Goal: Obtain resource: Download file/media

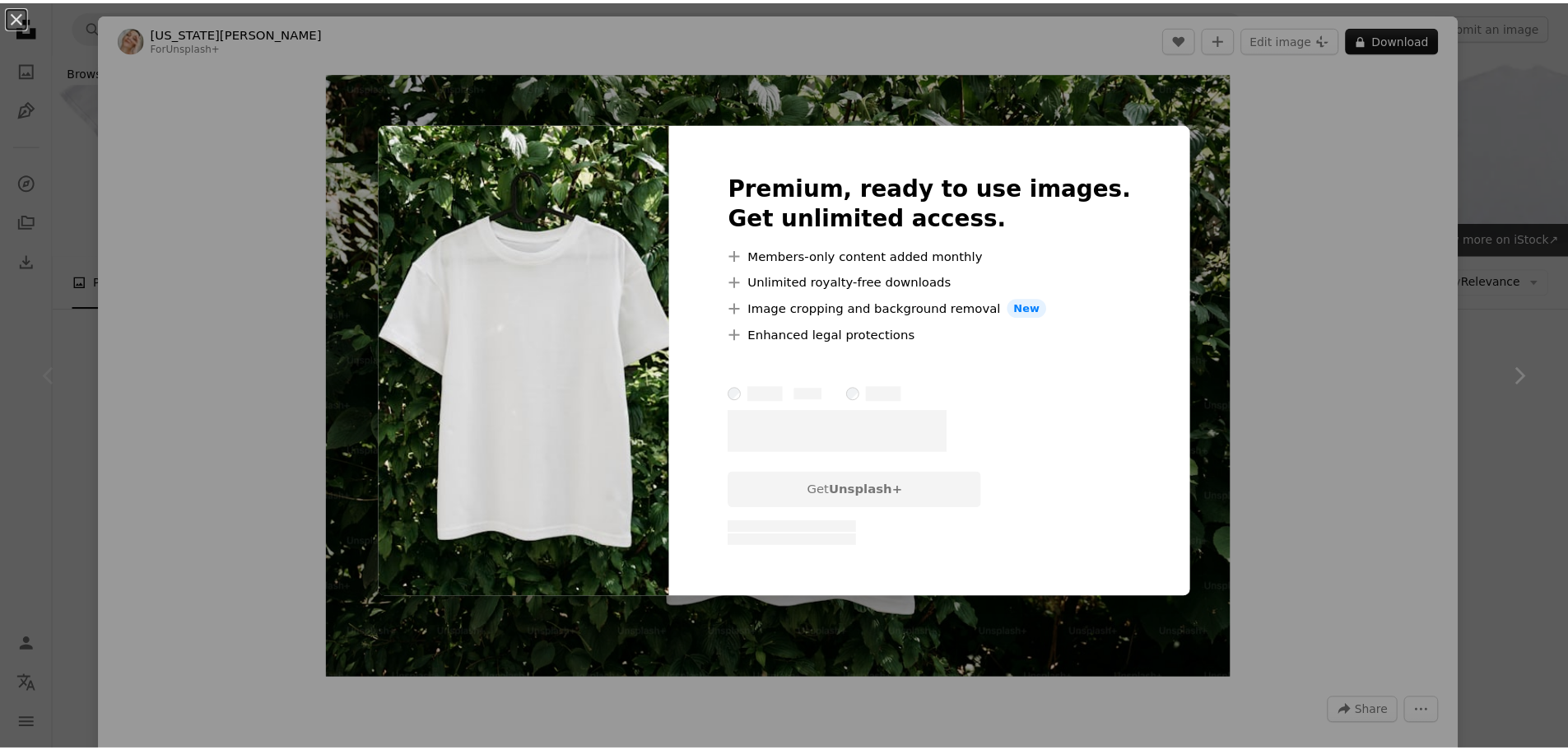
scroll to position [247, 0]
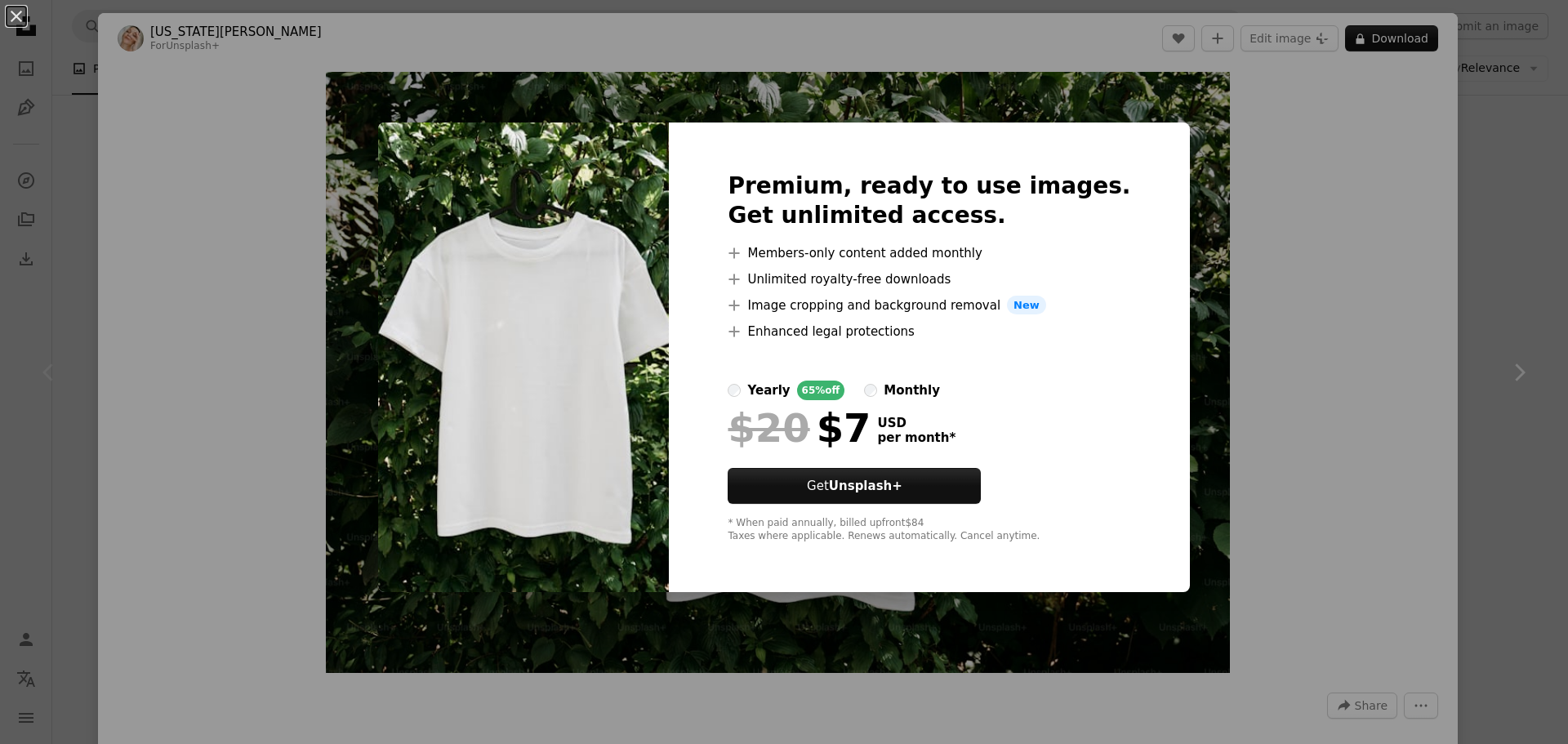
click at [1471, 199] on div "An X shape Premium, ready to use images. Get unlimited access. A plus sign Memb…" at bounding box center [784, 372] width 1568 height 744
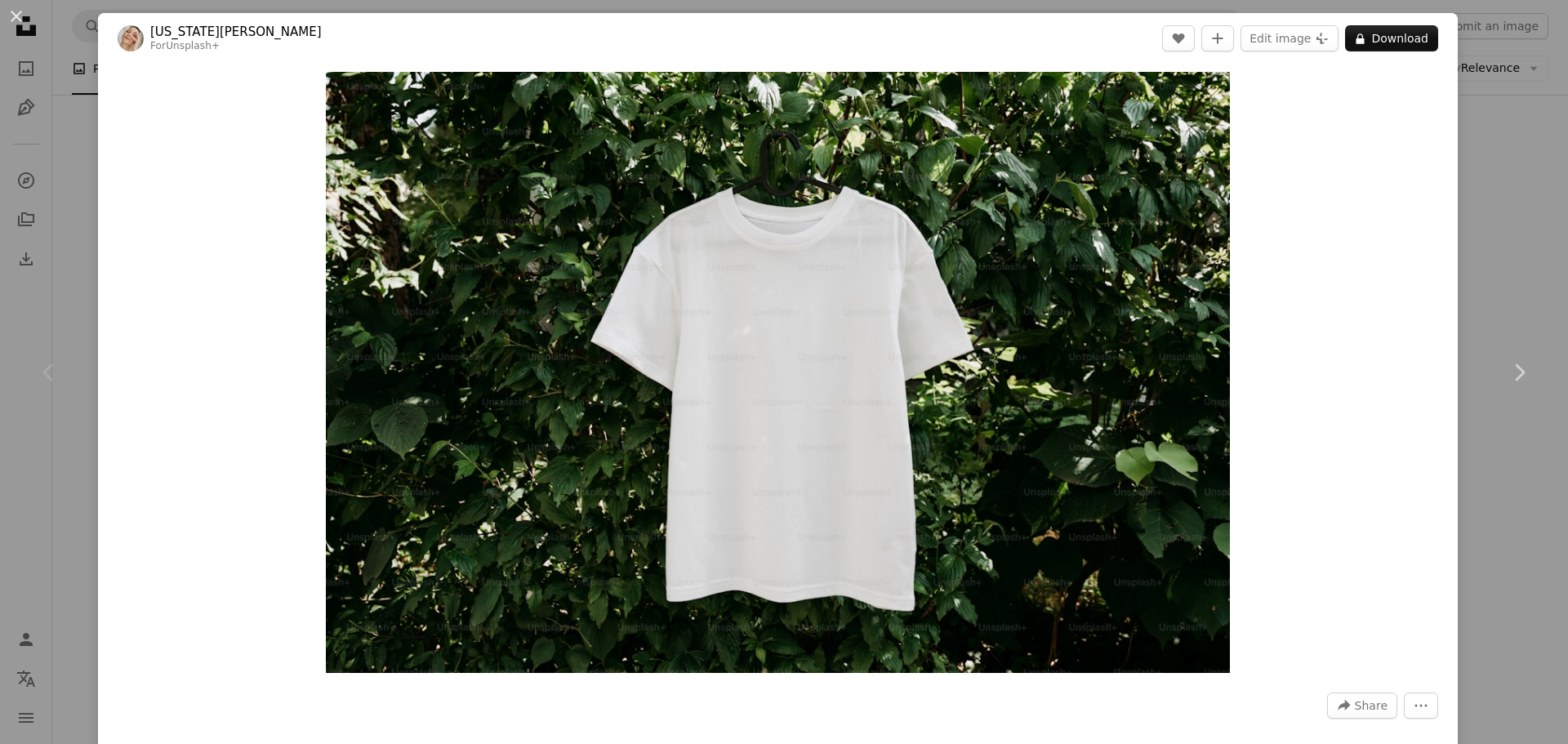
click at [1470, 198] on div "An X shape Chevron left Chevron right [US_STATE][PERSON_NAME] For Unsplash+ A h…" at bounding box center [784, 372] width 1568 height 744
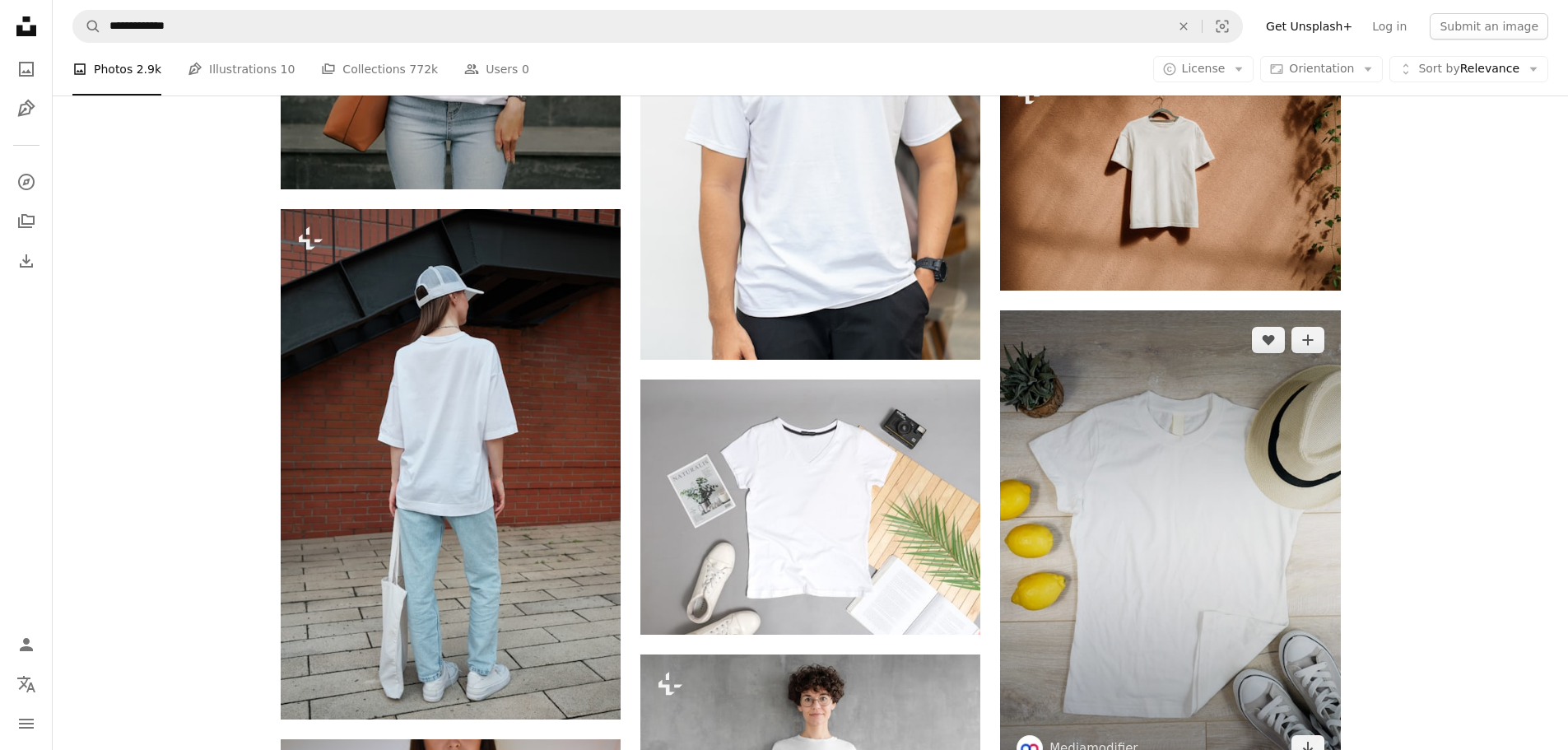
scroll to position [1893, 0]
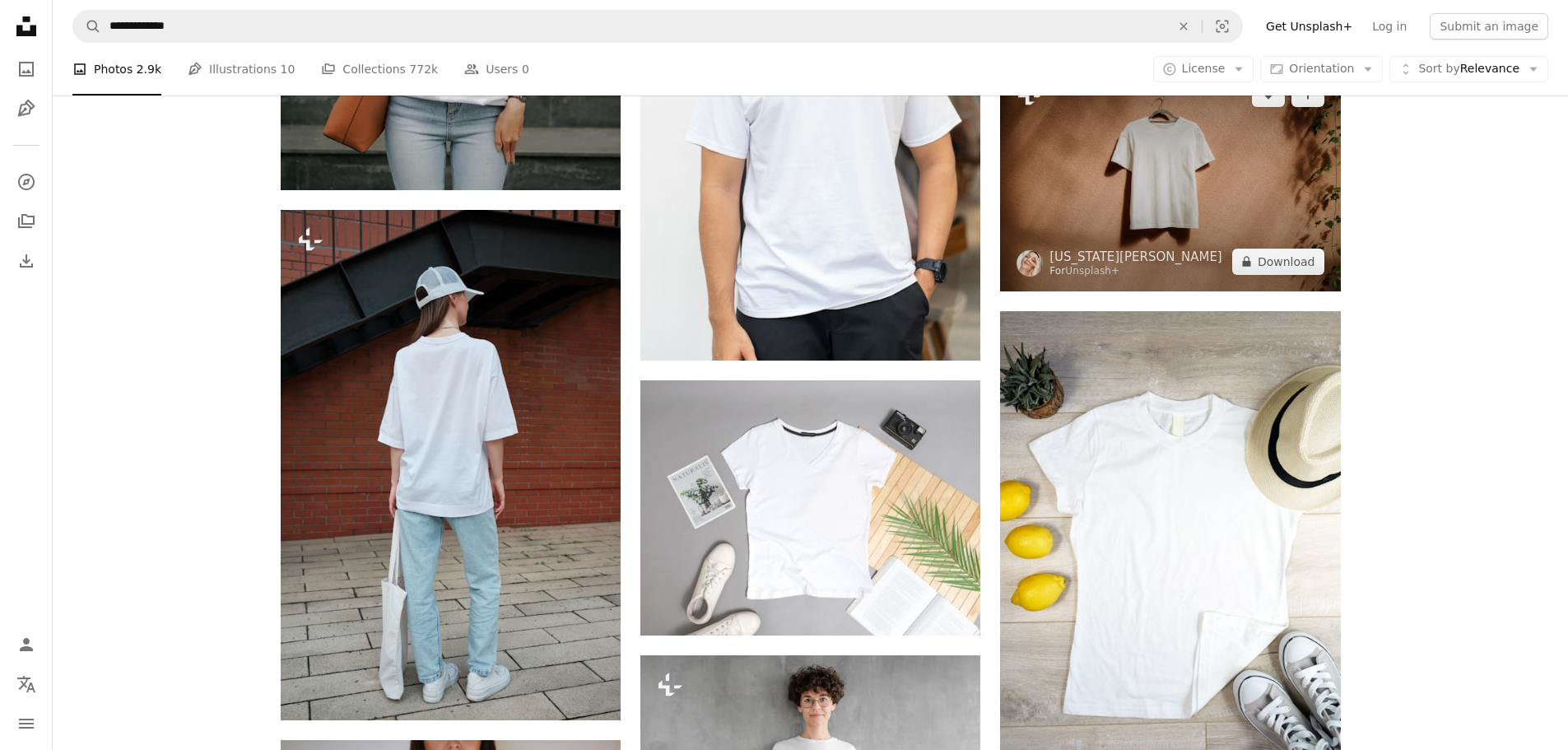
click at [1174, 251] on img at bounding box center [1170, 177] width 340 height 226
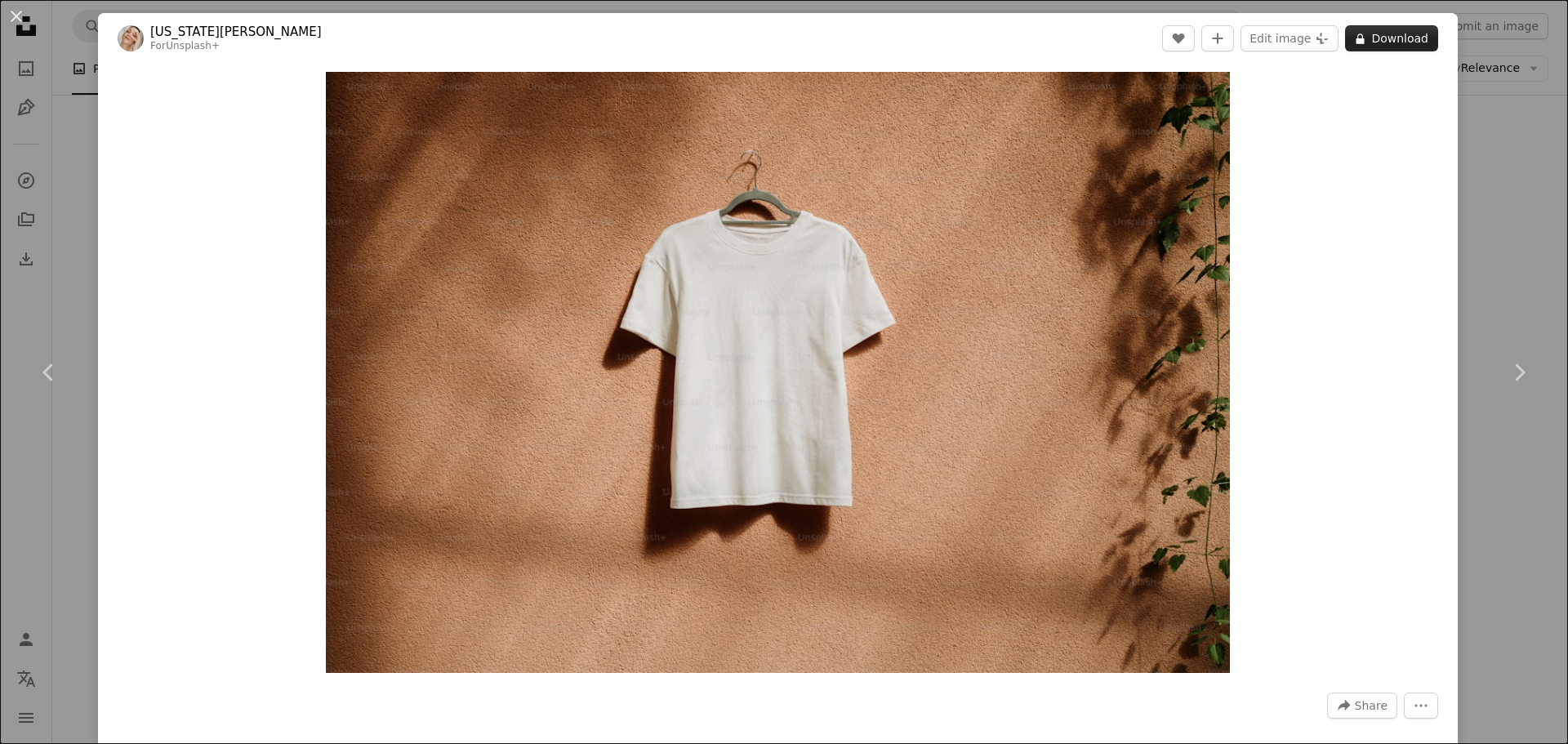
click at [1370, 31] on button "A lock Download" at bounding box center [1392, 38] width 93 height 26
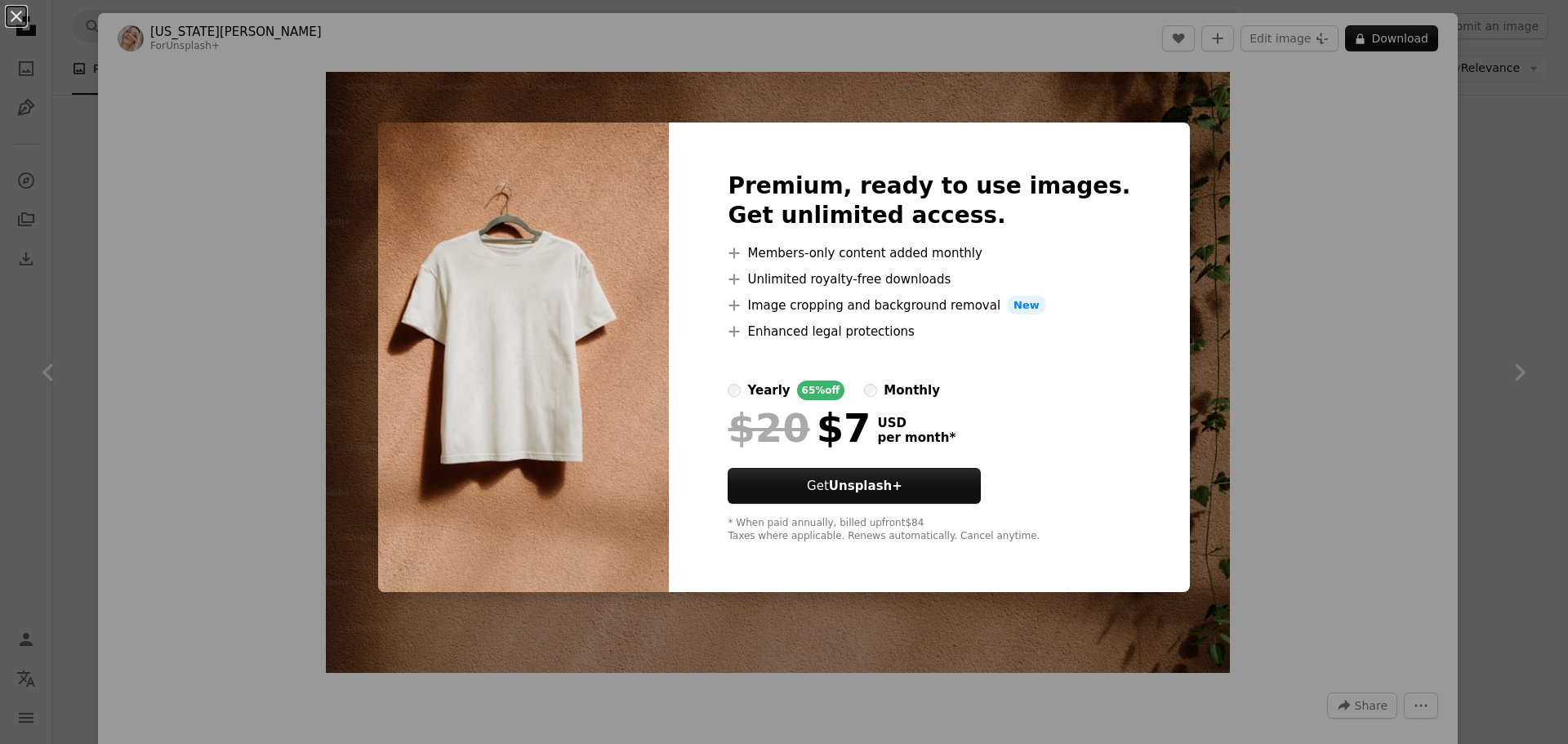
drag, startPoint x: 1247, startPoint y: 381, endPoint x: 1299, endPoint y: 373, distance: 52.6
click at [1248, 381] on div "An X shape Premium, ready to use images. Get unlimited access. A plus sign Memb…" at bounding box center [784, 372] width 1568 height 744
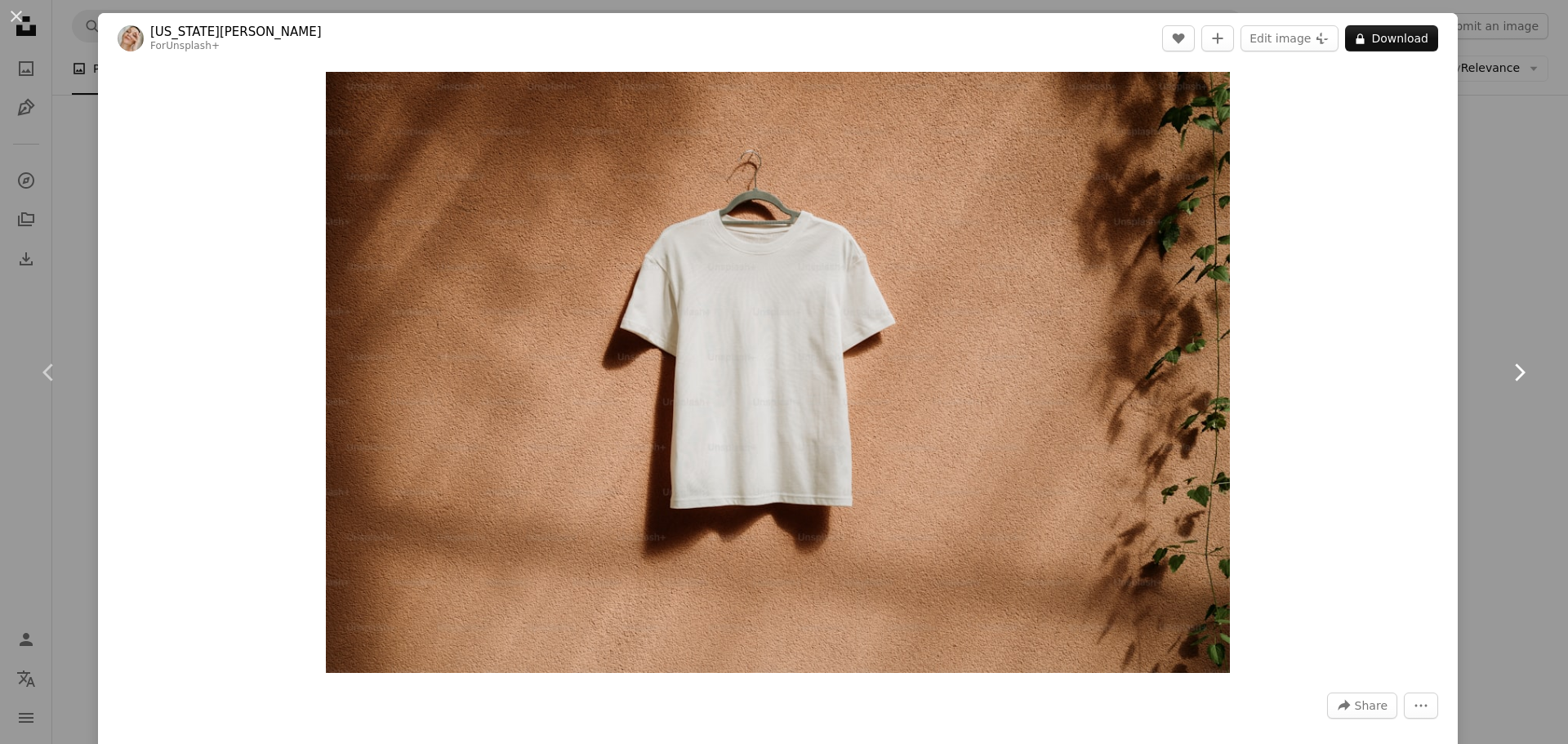
click at [1502, 304] on link "Chevron right" at bounding box center [1519, 372] width 98 height 157
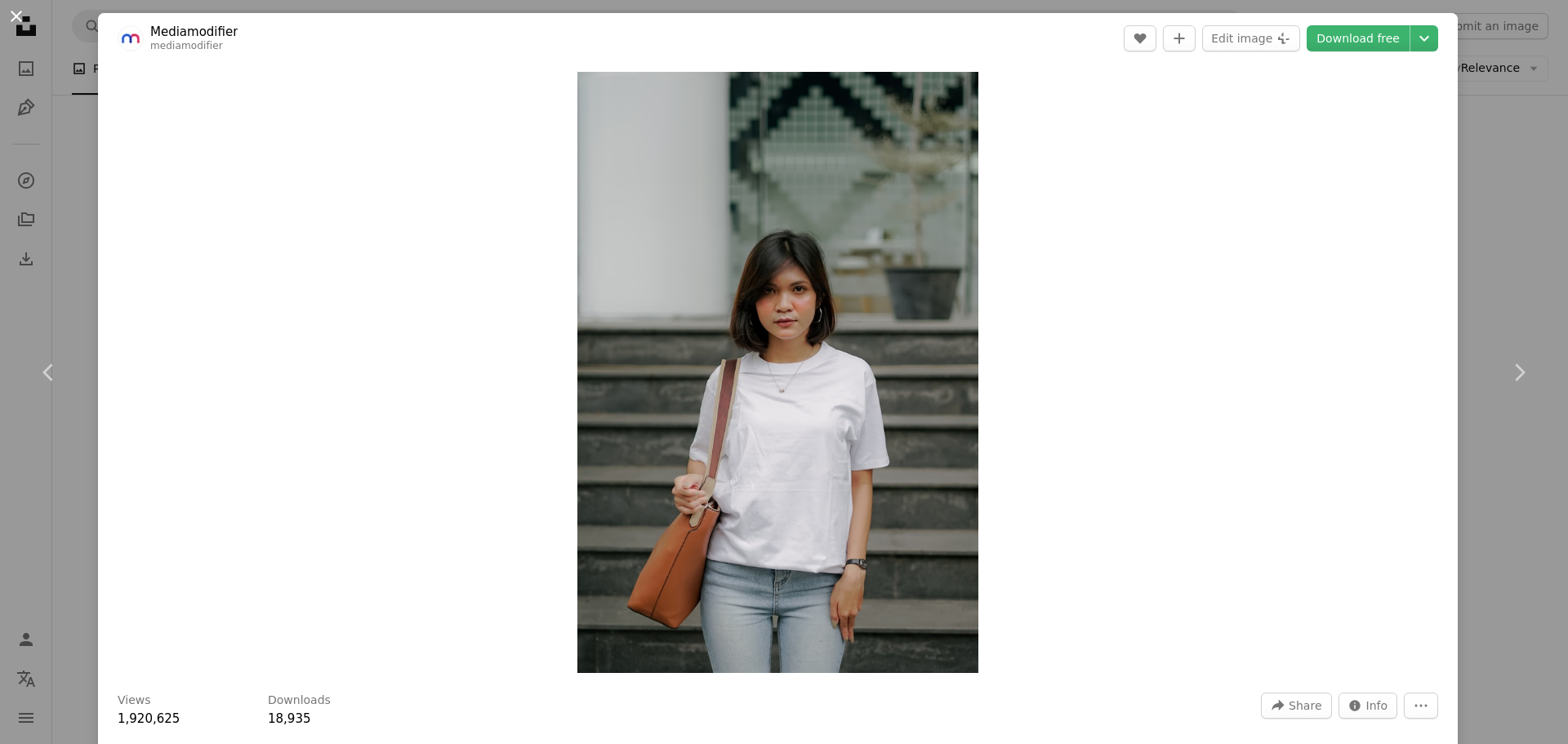
click at [13, 17] on button "An X shape" at bounding box center [16, 16] width 20 height 20
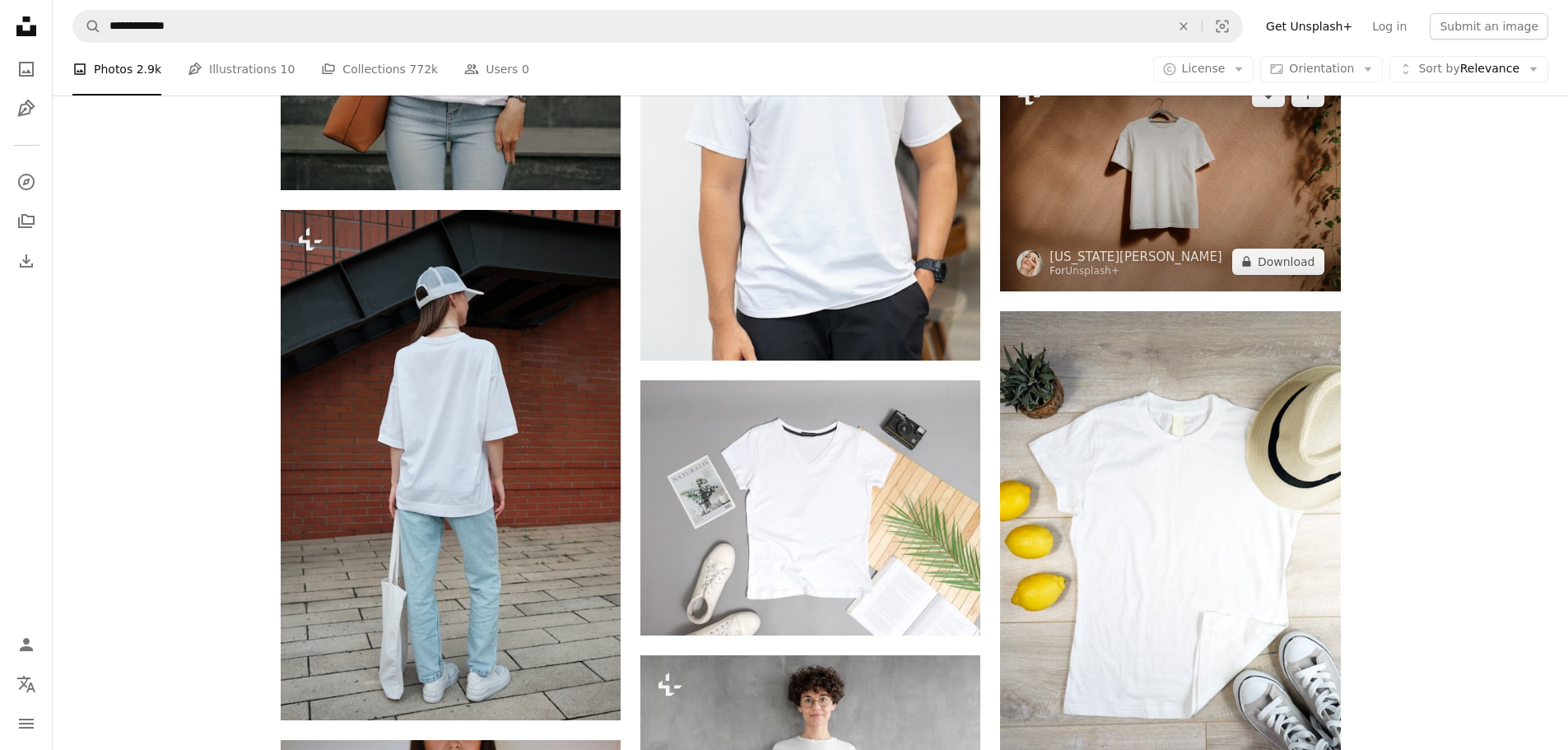
click at [1075, 243] on img at bounding box center [1170, 177] width 340 height 226
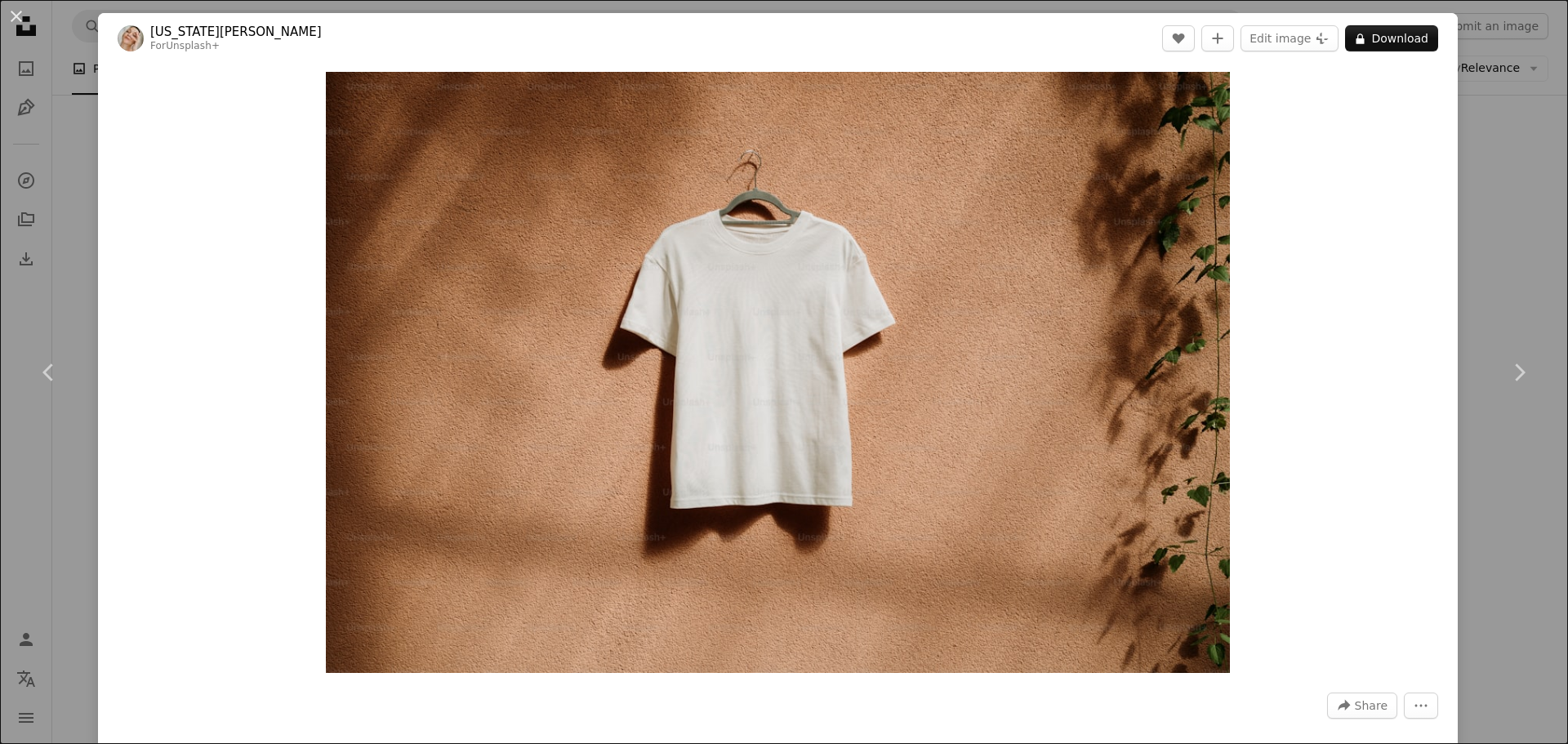
click at [1529, 72] on div "An X shape Chevron left Chevron right [US_STATE][PERSON_NAME] For Unsplash+ A h…" at bounding box center [784, 372] width 1568 height 744
